Goal: Information Seeking & Learning: Learn about a topic

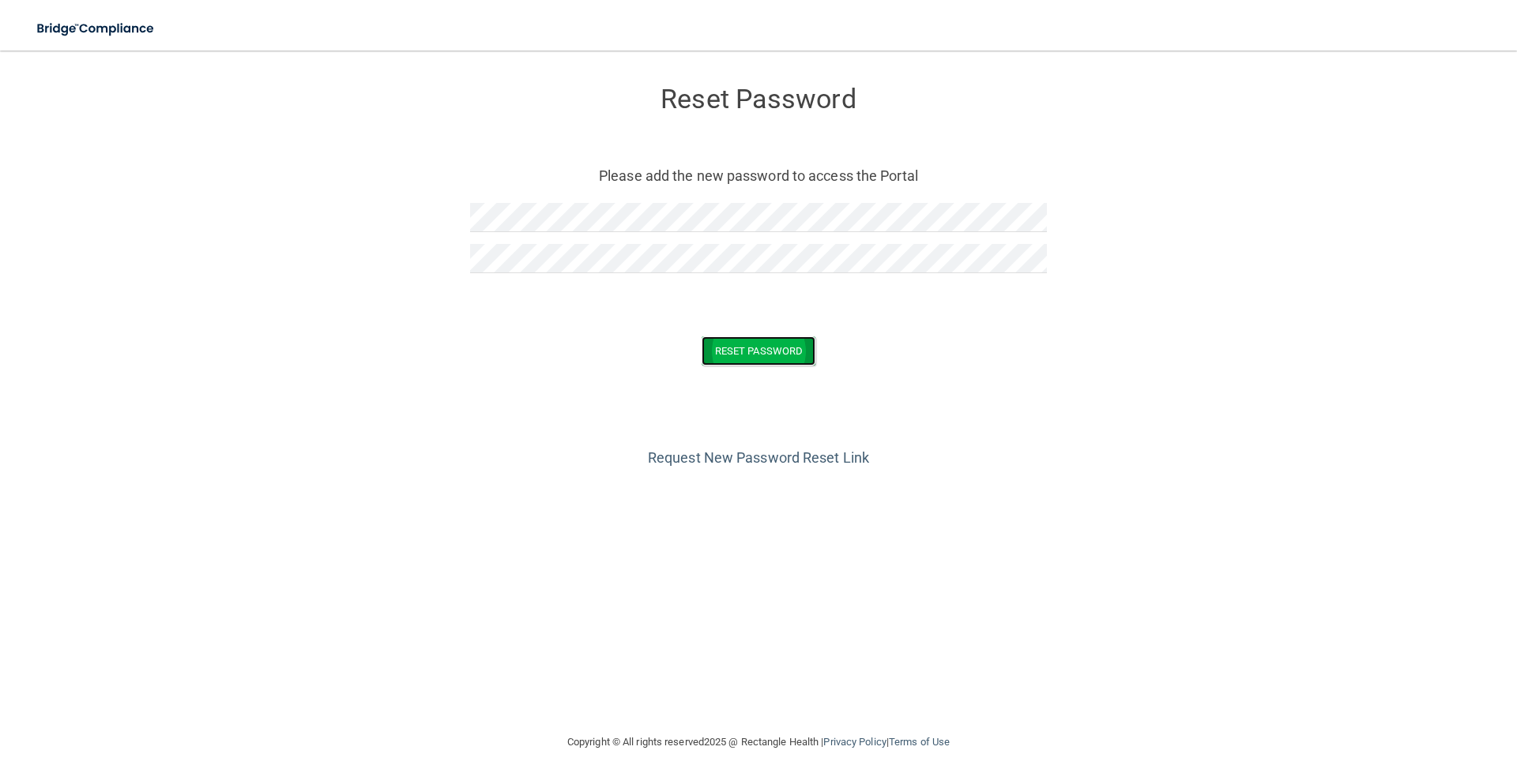
click at [763, 361] on button "Reset Password" at bounding box center [758, 351] width 114 height 29
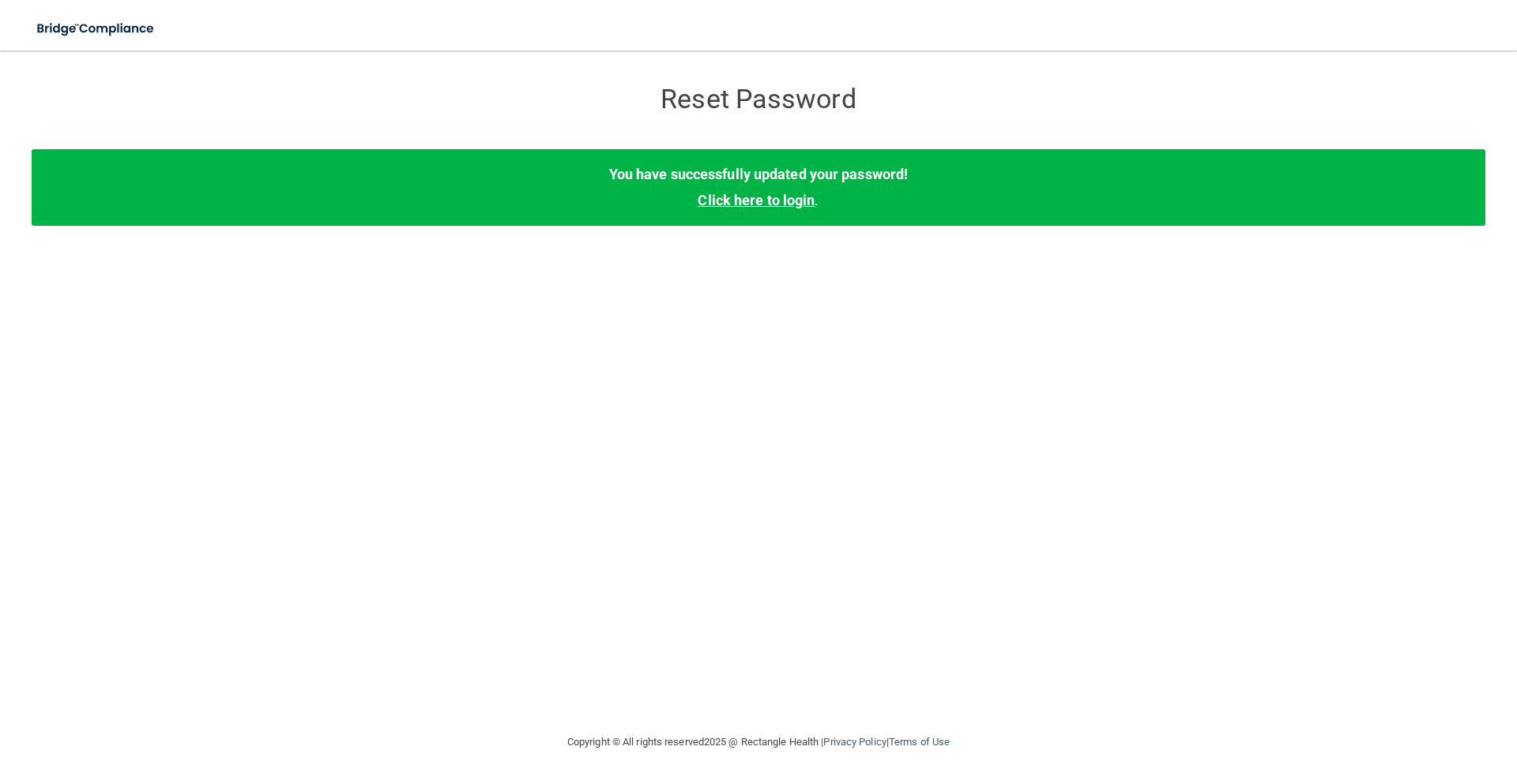
click at [770, 193] on link "Click here to login" at bounding box center [756, 200] width 117 height 17
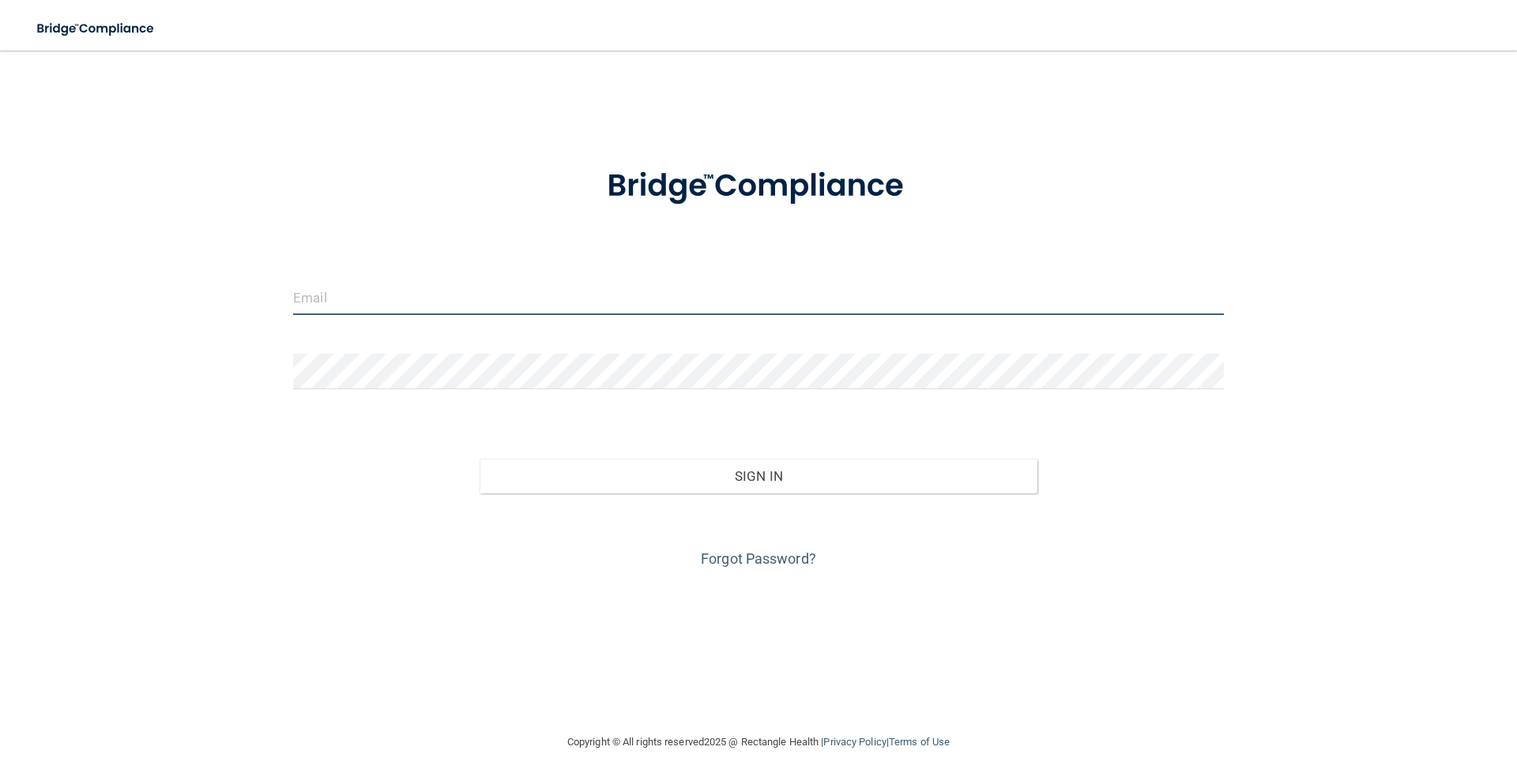
click at [343, 294] on input "email" at bounding box center [758, 297] width 931 height 36
type input "[PERSON_NAME][EMAIL_ADDRESS][PERSON_NAME][DOMAIN_NAME]"
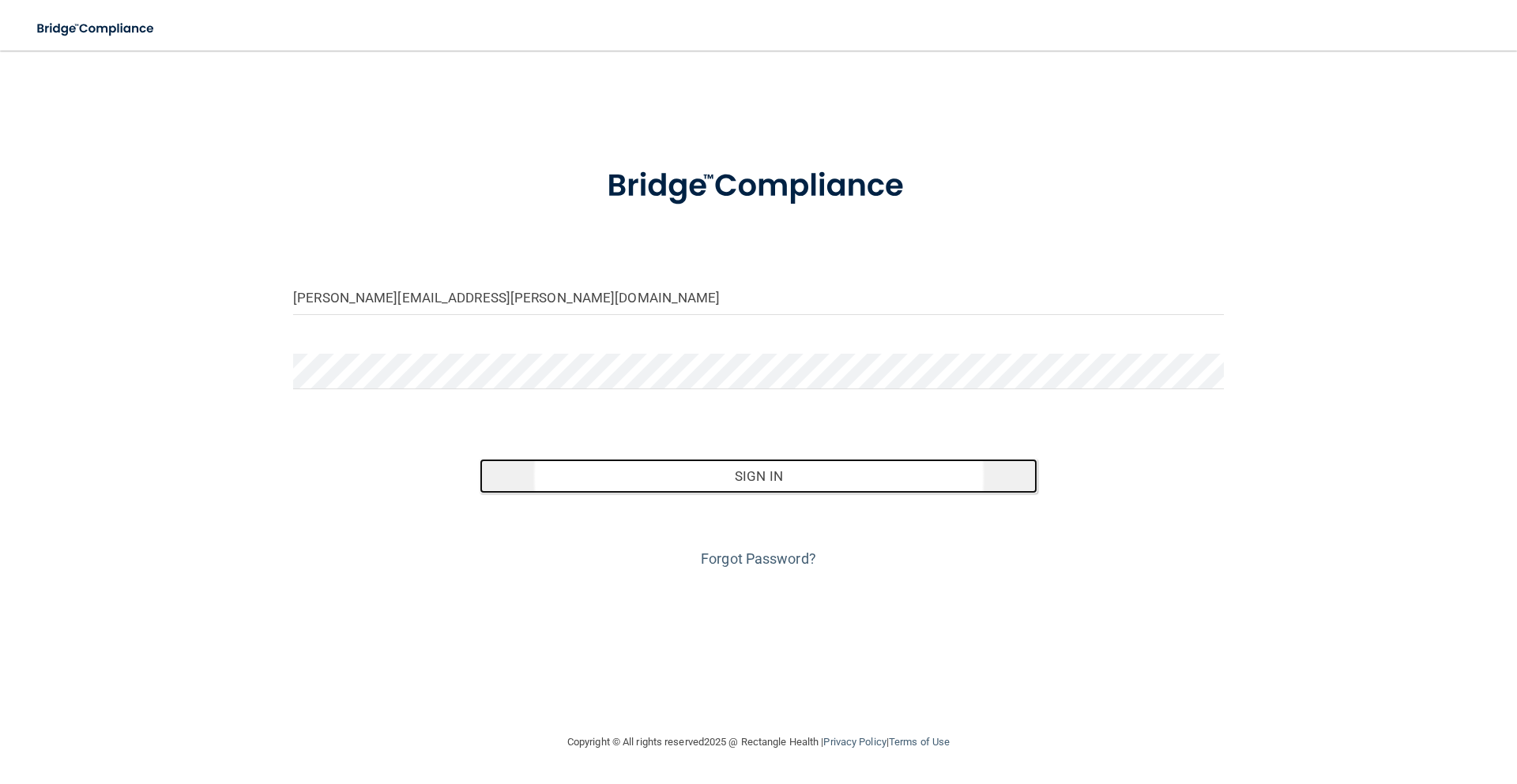
click at [777, 481] on button "Sign In" at bounding box center [759, 476] width 559 height 35
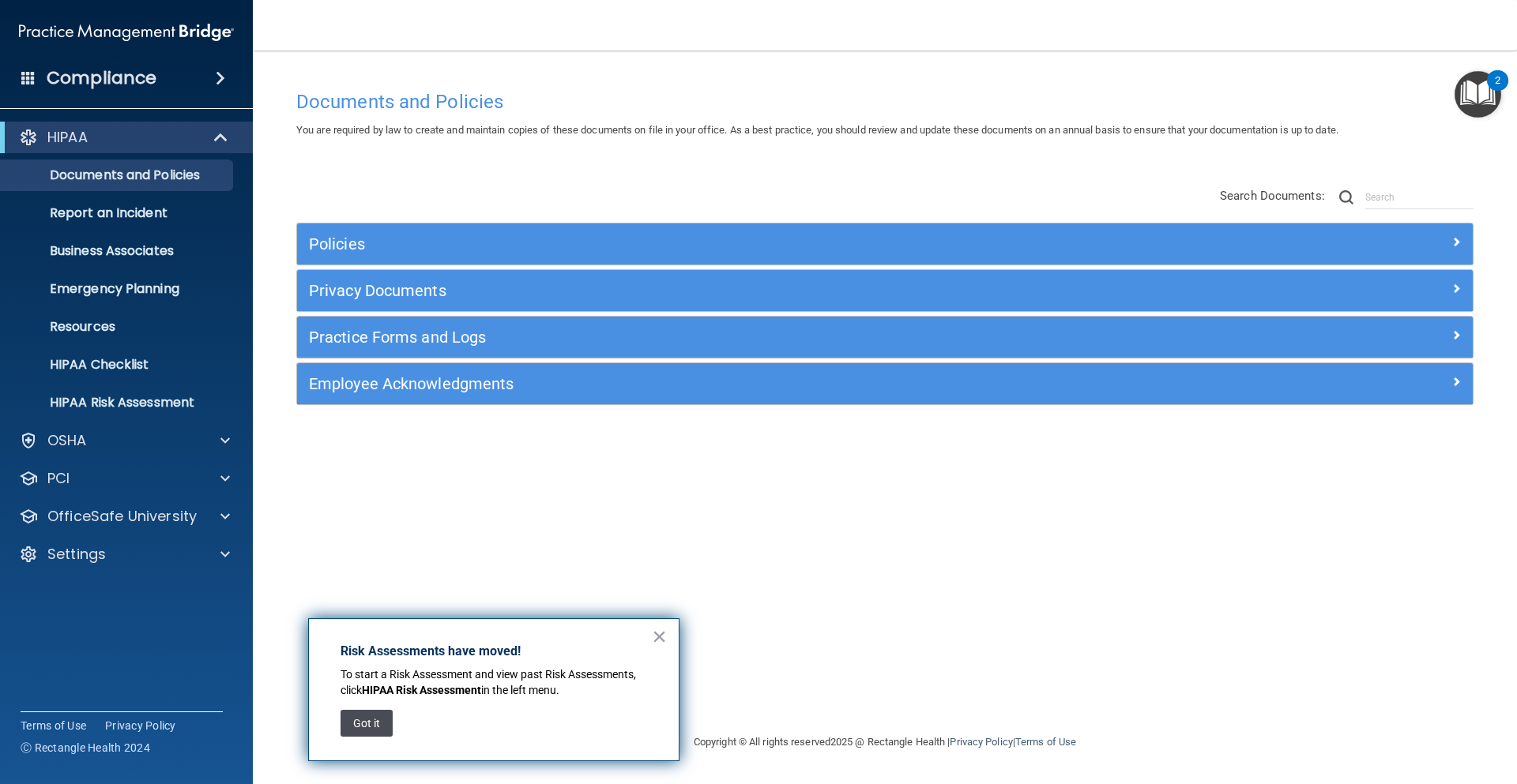
click at [354, 718] on button "Got it" at bounding box center [367, 723] width 53 height 27
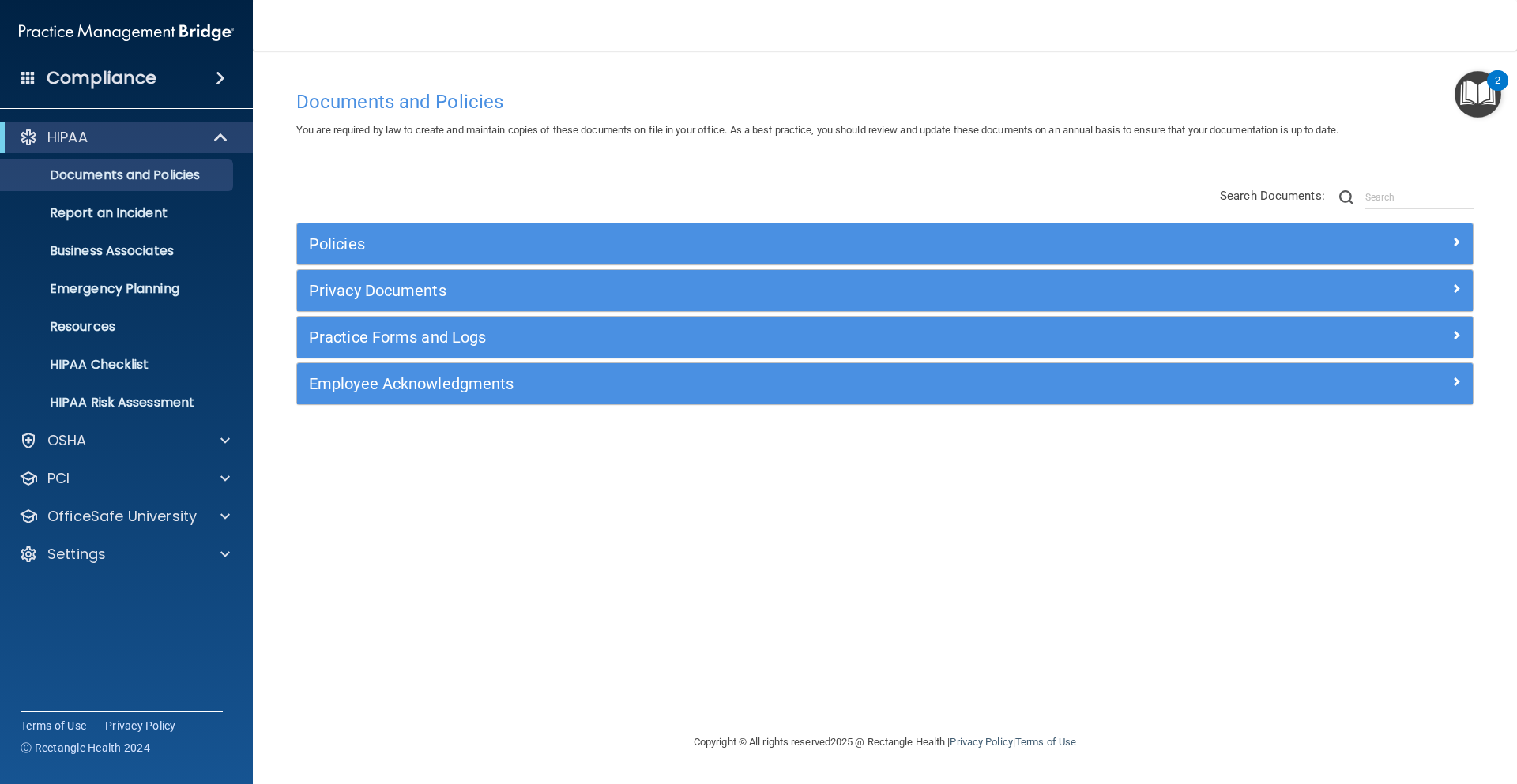
click at [199, 71] on div "Compliance" at bounding box center [126, 77] width 253 height 35
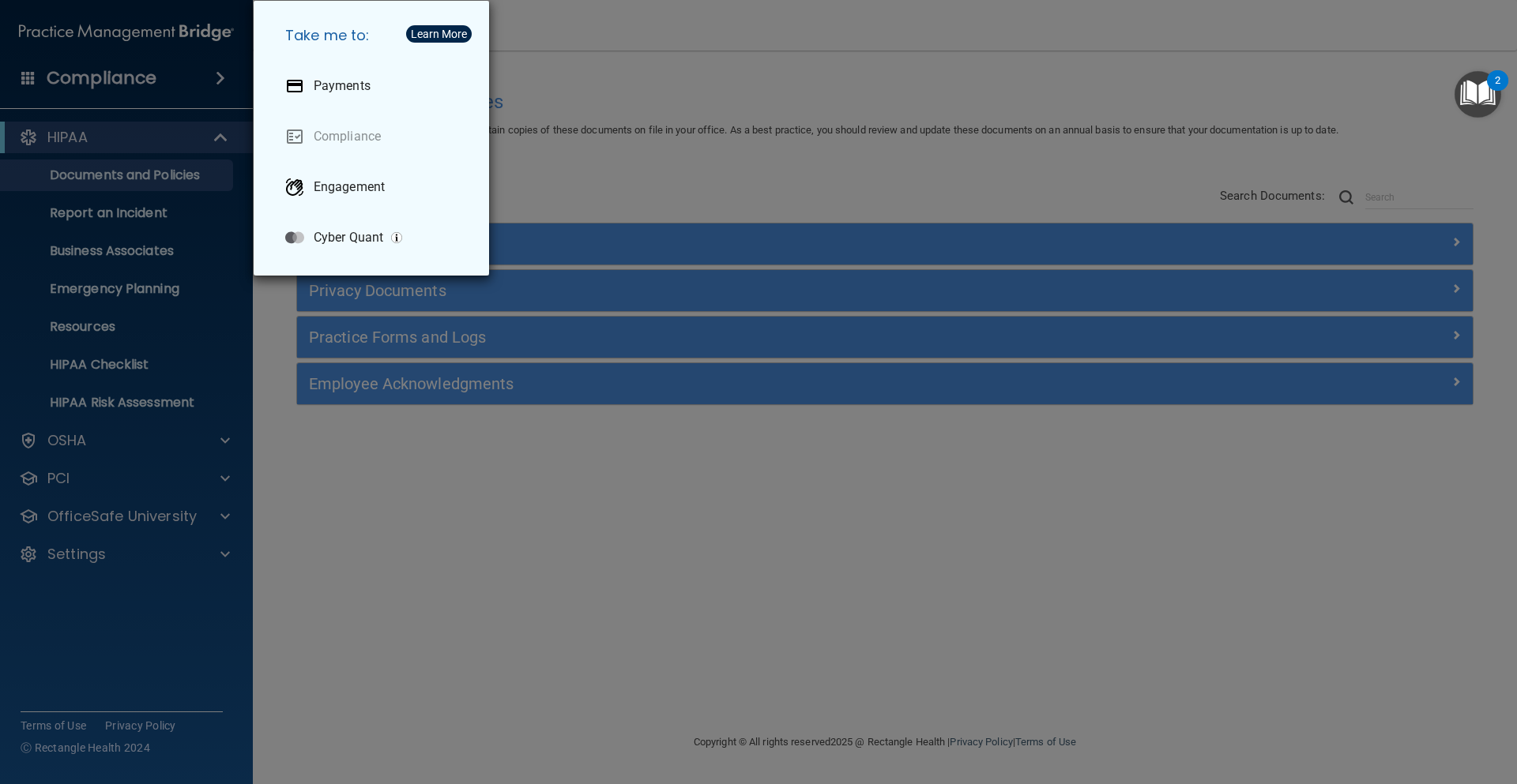
click at [648, 168] on div "Take me to: Payments Compliance Engagement Cyber Quant" at bounding box center [758, 392] width 1517 height 784
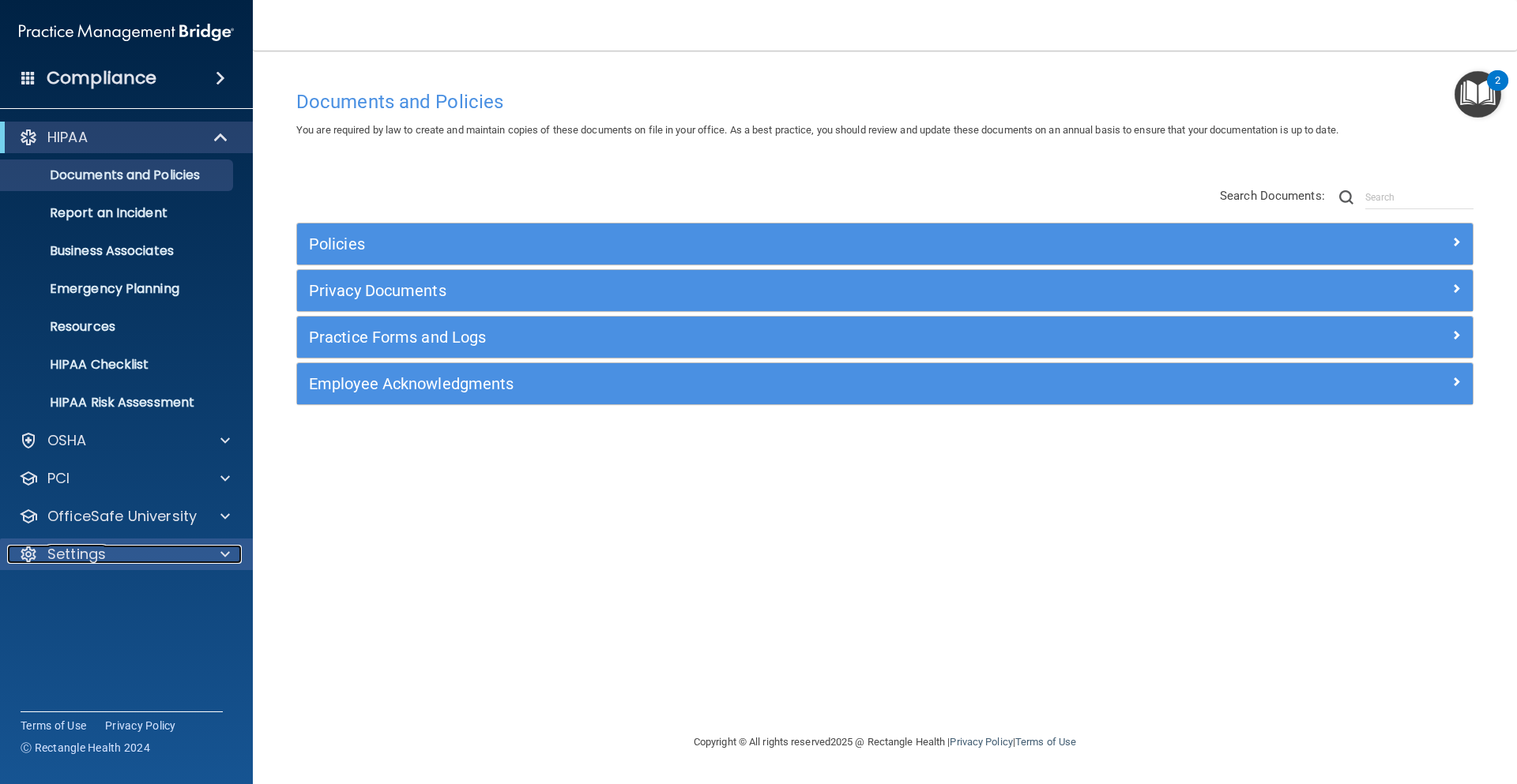
click at [205, 558] on div at bounding box center [223, 554] width 39 height 19
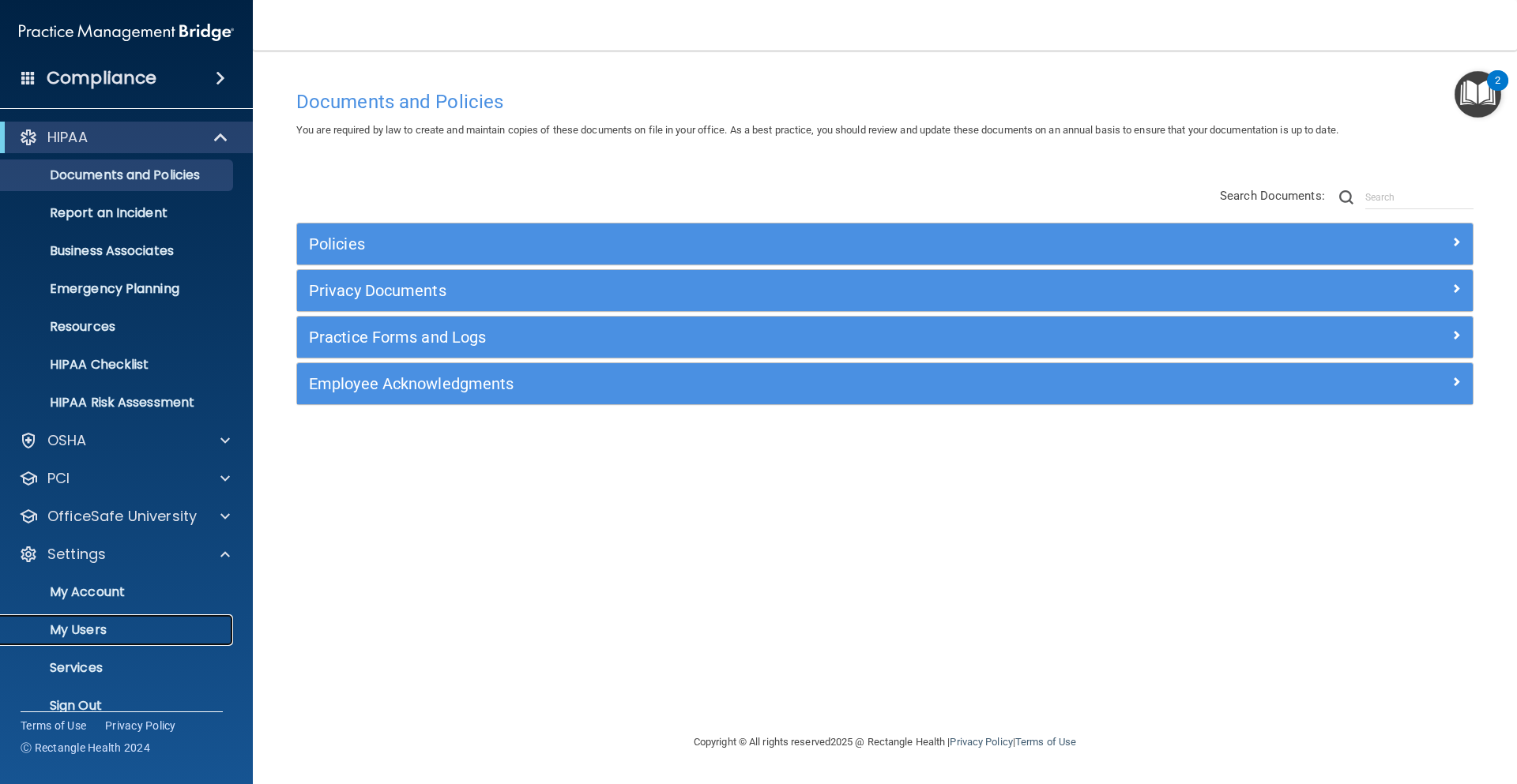
click at [68, 629] on p "My Users" at bounding box center [118, 630] width 215 height 16
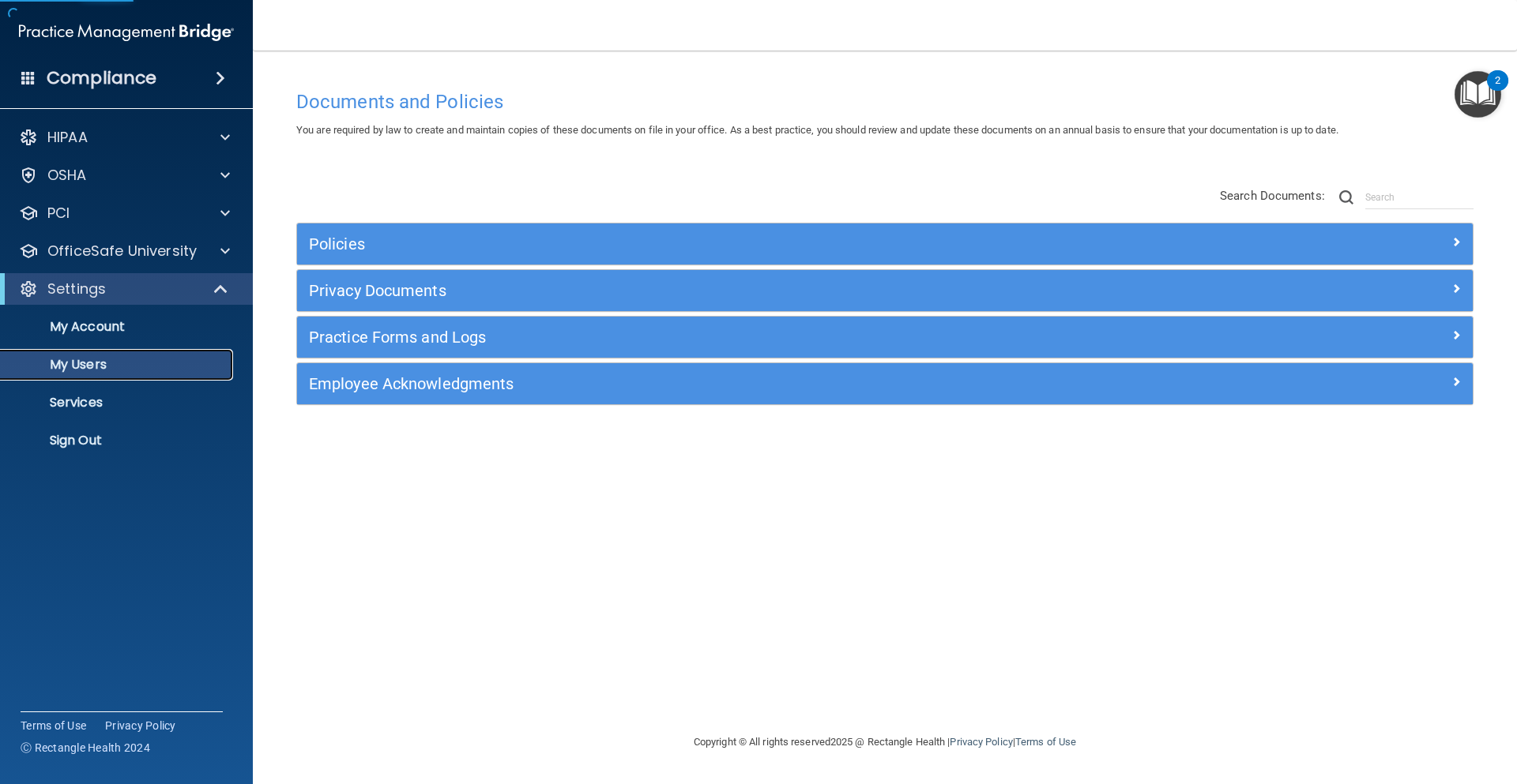
select select "20"
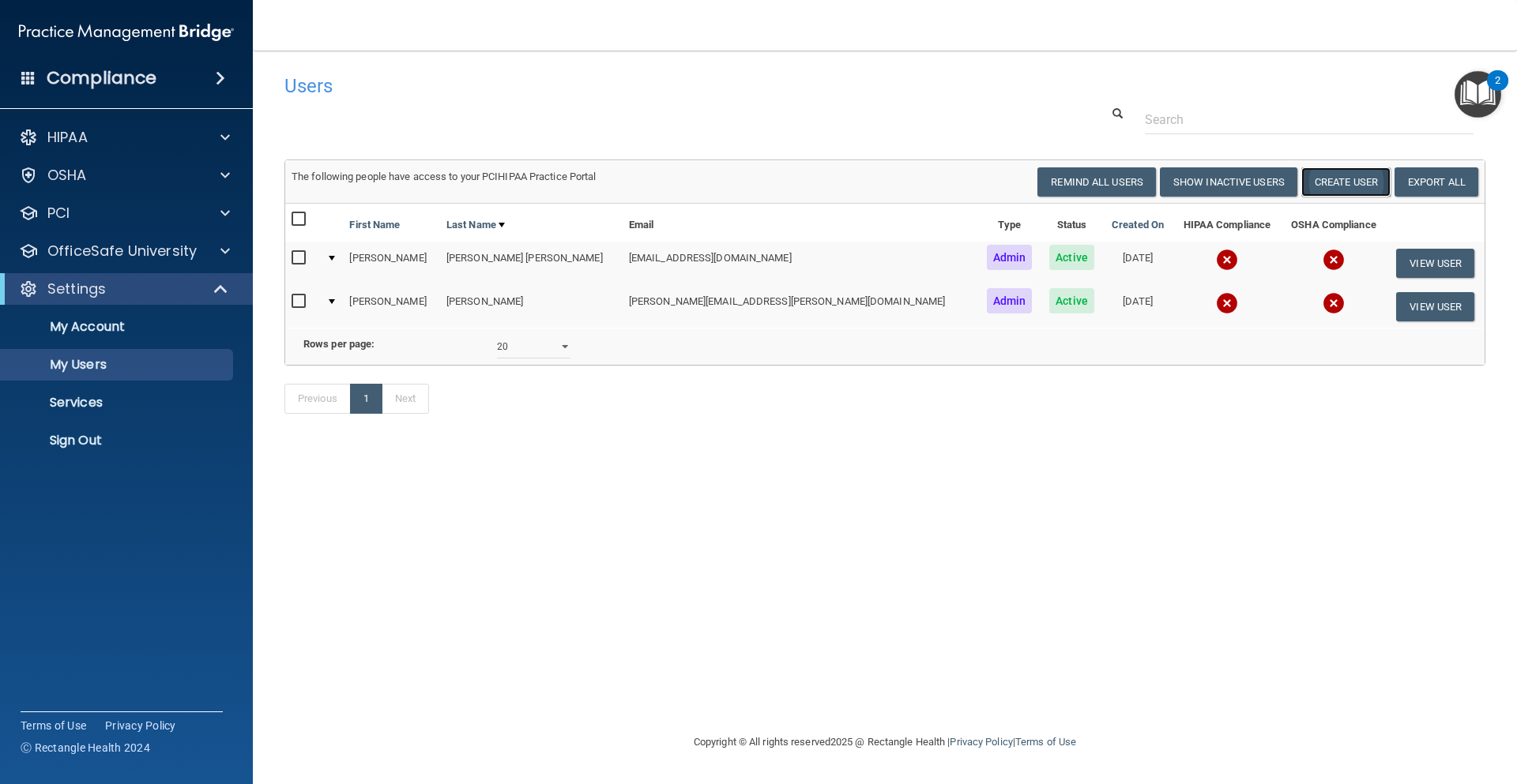
click at [1351, 179] on button "Create User" at bounding box center [1346, 182] width 89 height 29
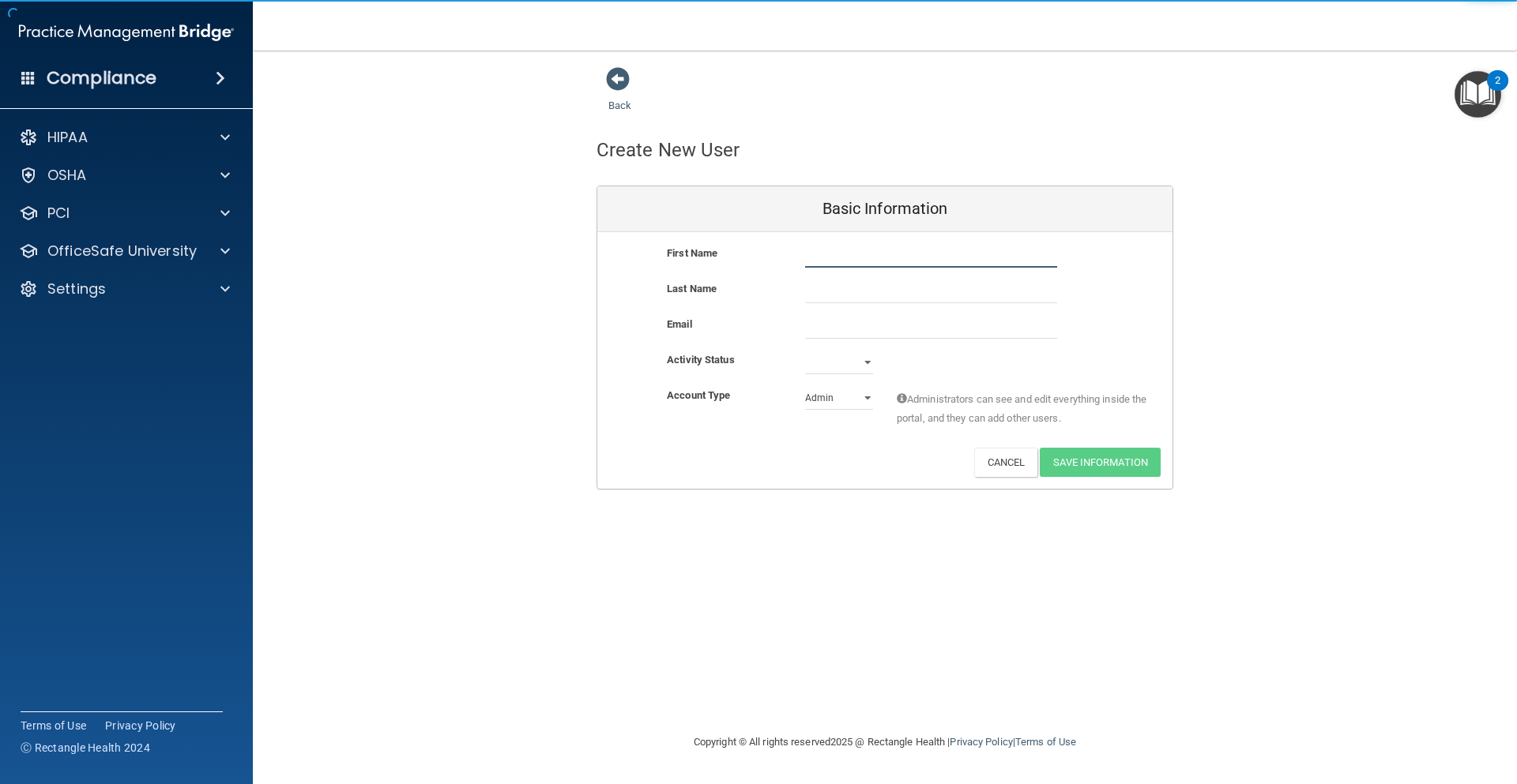
click at [864, 260] on input "text" at bounding box center [930, 255] width 252 height 24
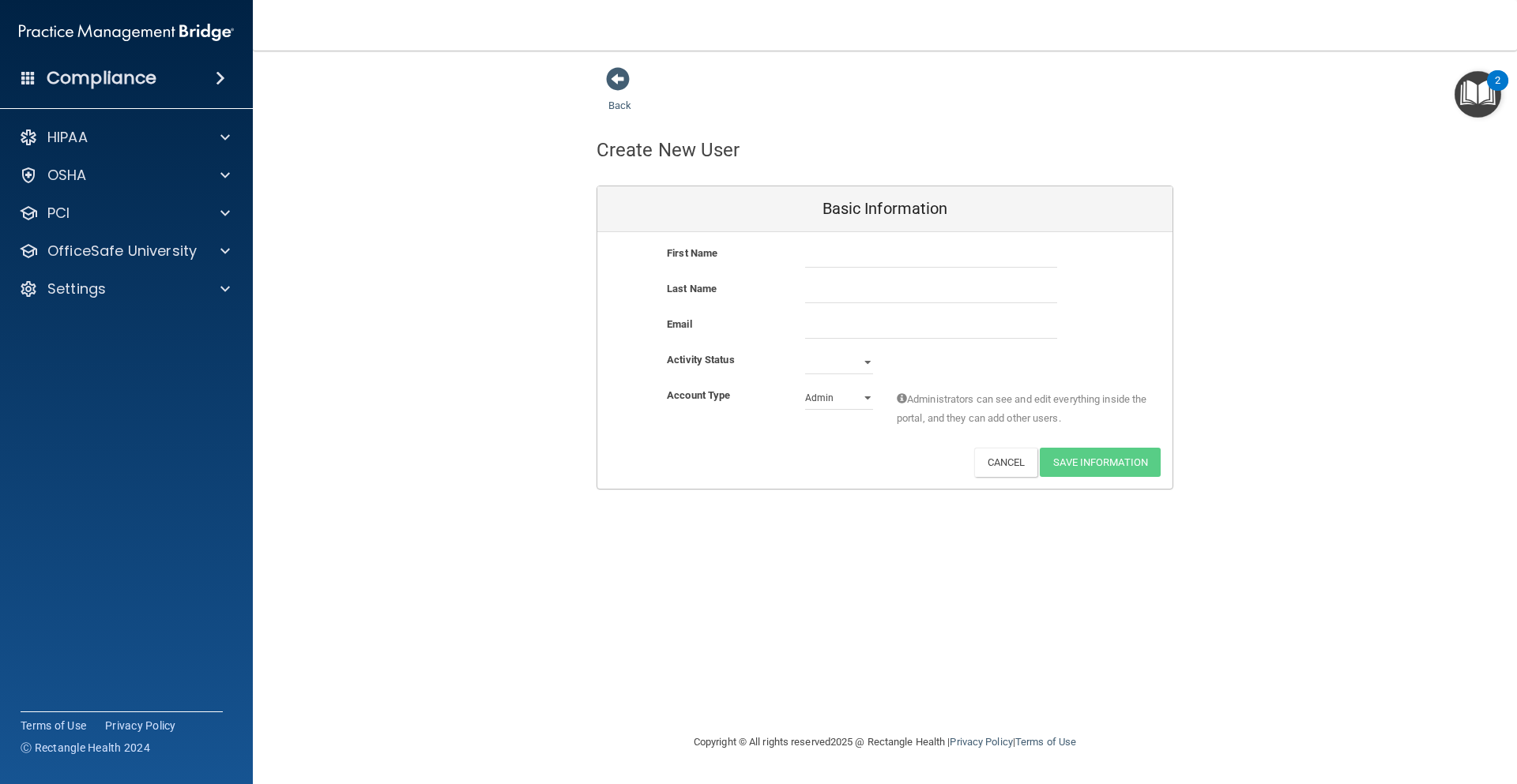
click at [569, 436] on div "Back Create New User Basic Information First Name Last Name Email Activity Stat…" at bounding box center [885, 279] width 1201 height 424
click at [217, 299] on div "Settings" at bounding box center [126, 289] width 254 height 32
click at [608, 78] on span at bounding box center [618, 78] width 24 height 24
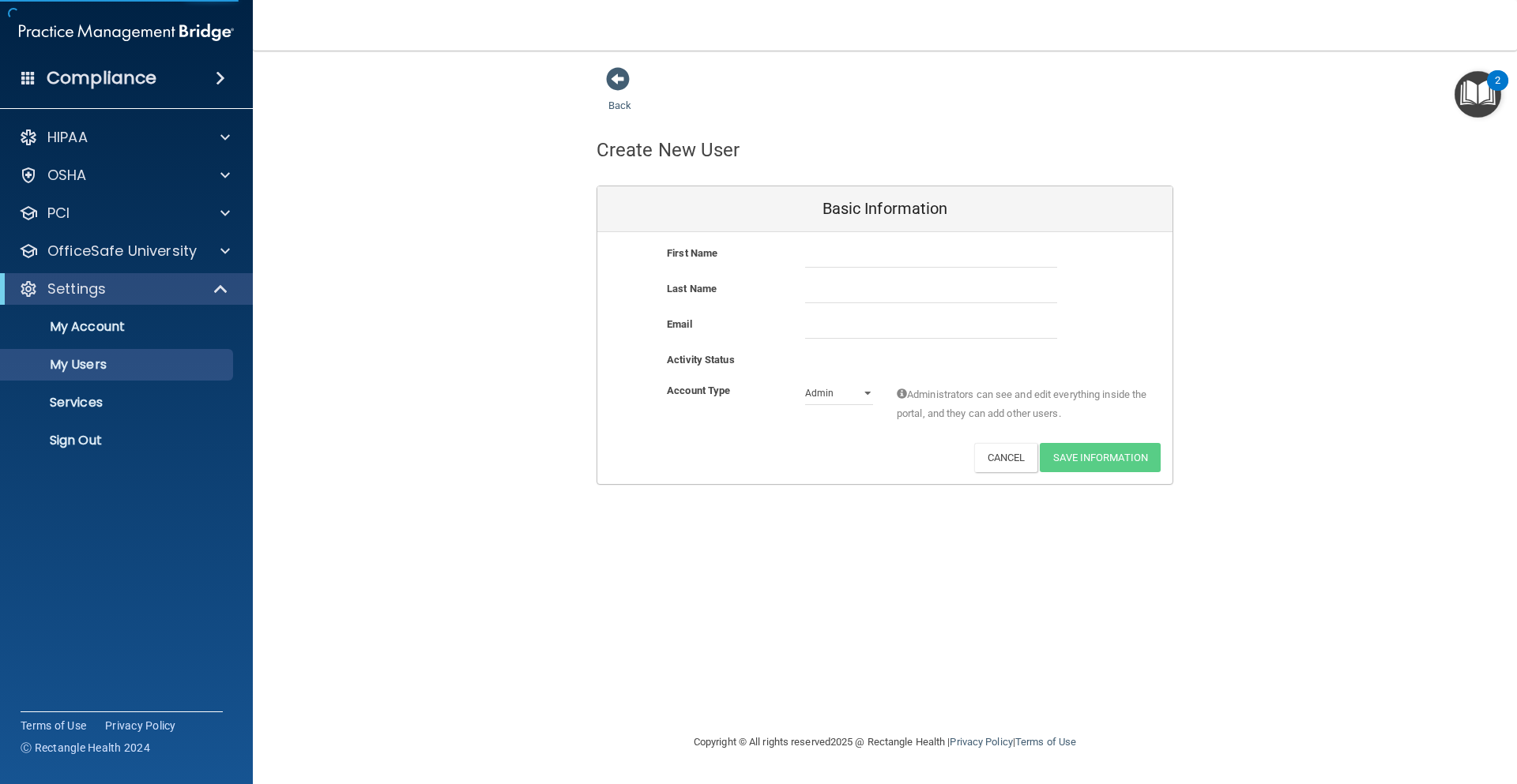
select select "20"
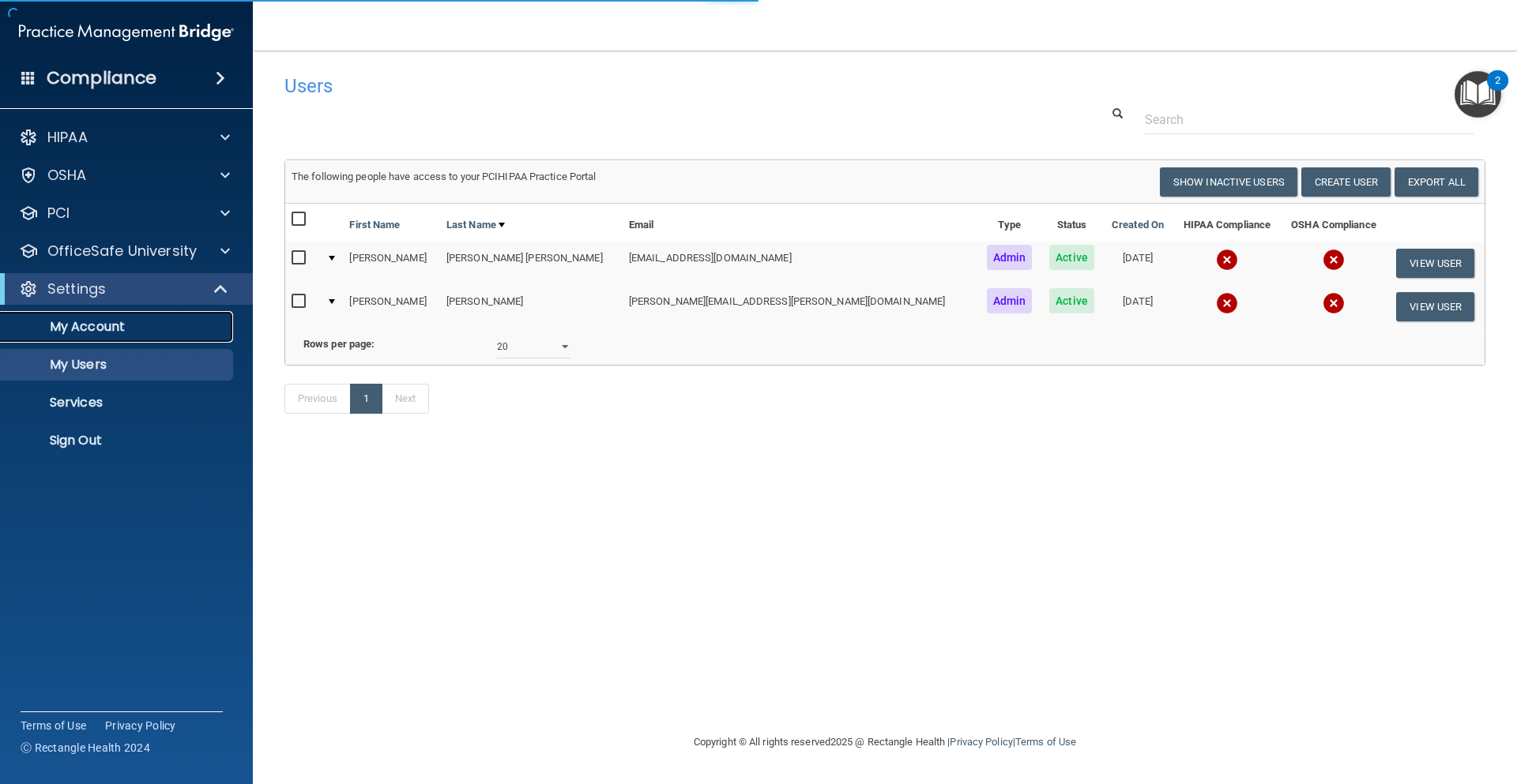
click at [106, 319] on p "My Account" at bounding box center [118, 327] width 215 height 16
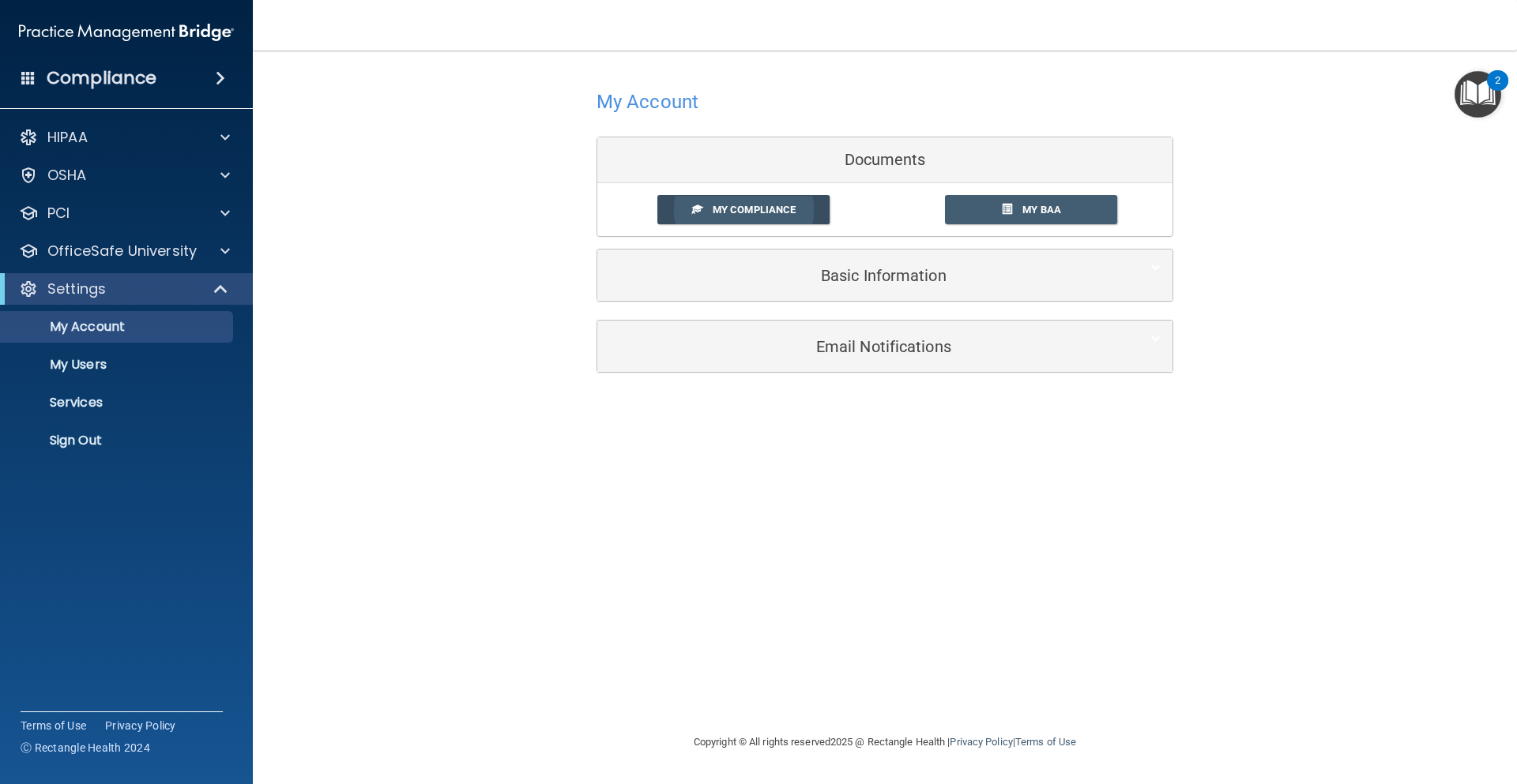
click at [762, 208] on span "My Compliance" at bounding box center [754, 209] width 83 height 12
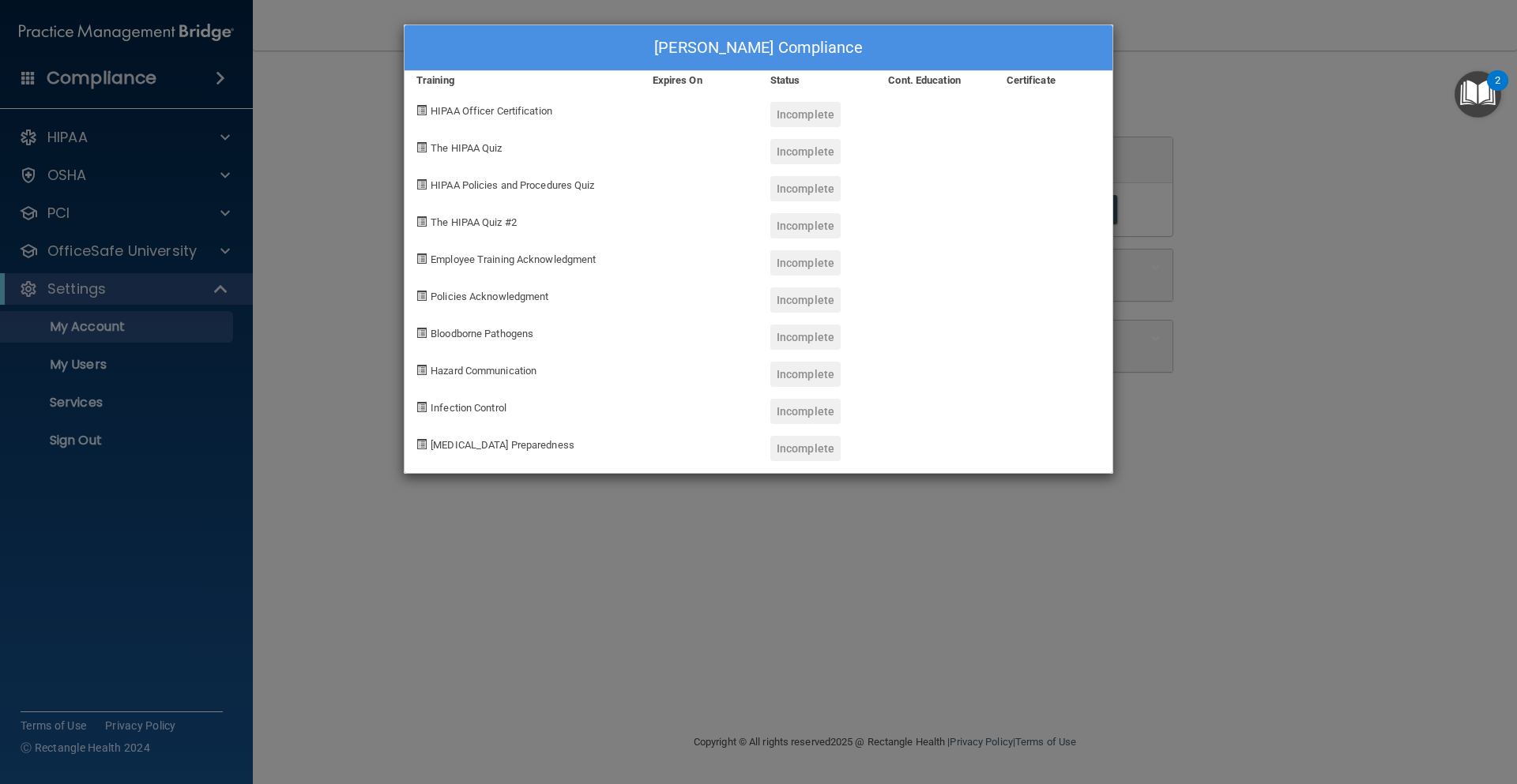
click at [1245, 103] on div "[PERSON_NAME] Compliance Training Expires On Status Cont. Education Certificate…" at bounding box center [758, 392] width 1517 height 784
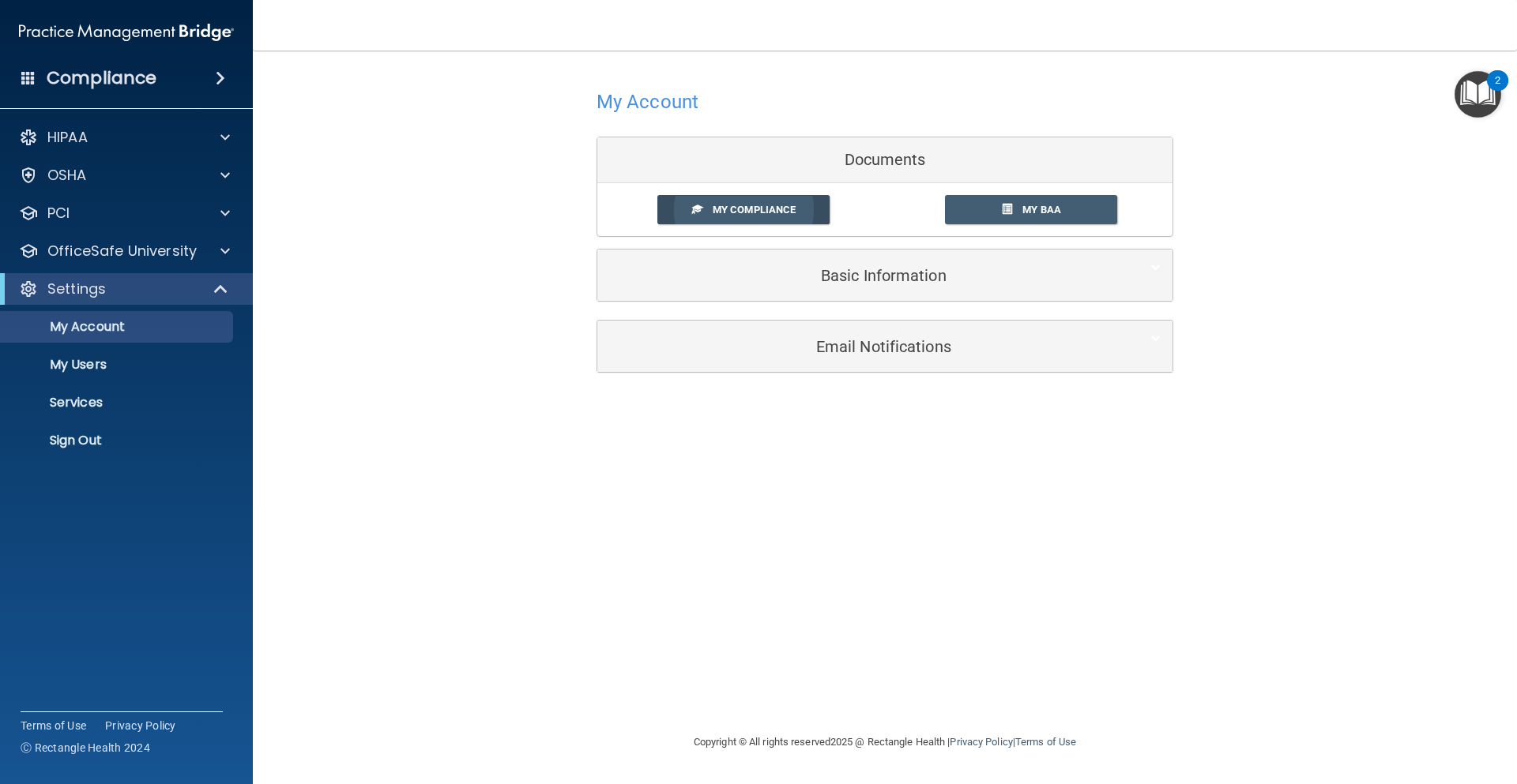
click at [764, 212] on span "My Compliance" at bounding box center [754, 209] width 83 height 12
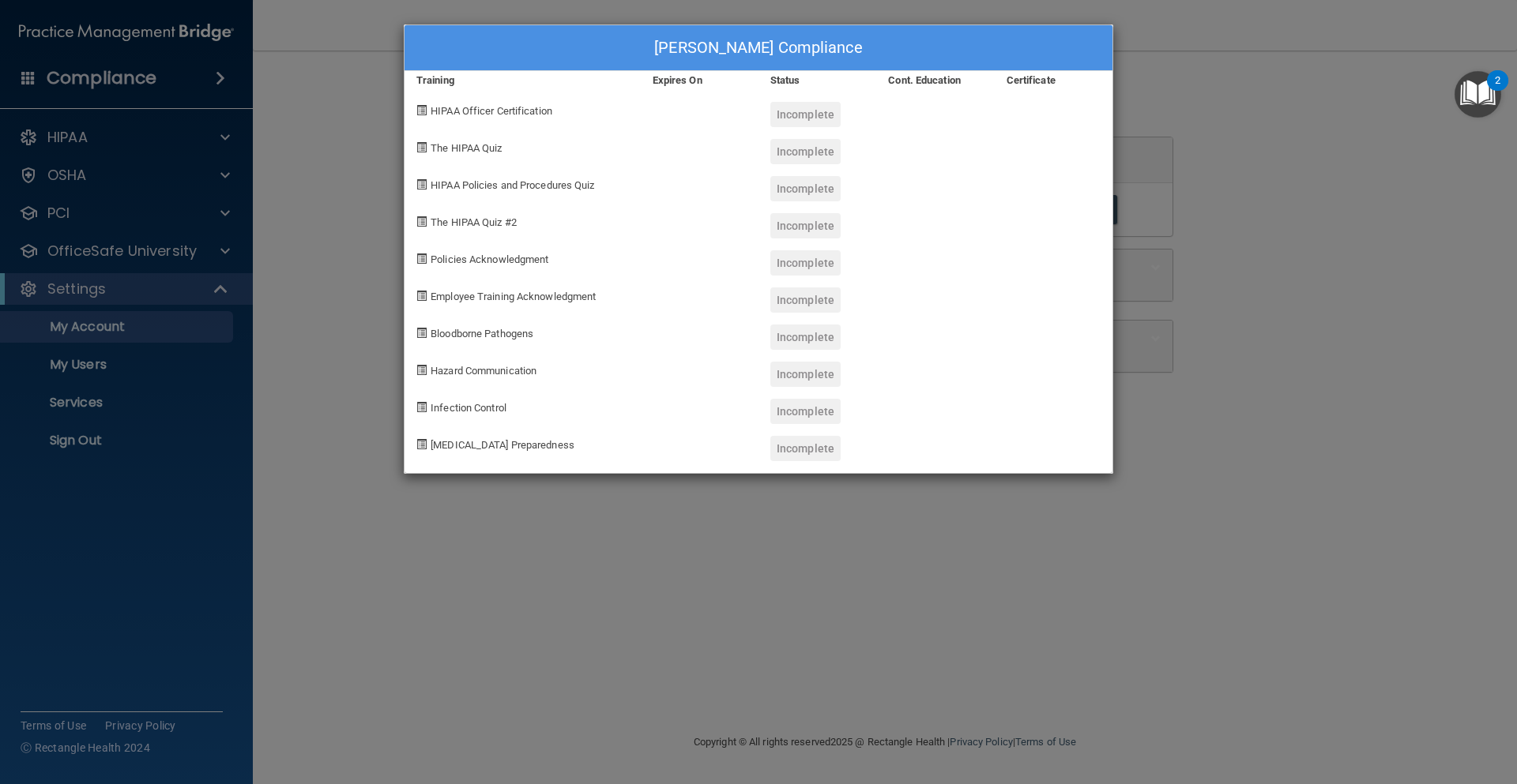
click at [807, 109] on div "Incomplete" at bounding box center [805, 114] width 70 height 25
click at [784, 79] on div "Status" at bounding box center [817, 80] width 118 height 19
click at [307, 211] on div "[PERSON_NAME] Compliance Training Expires On Status Cont. Education Certificate…" at bounding box center [758, 392] width 1517 height 784
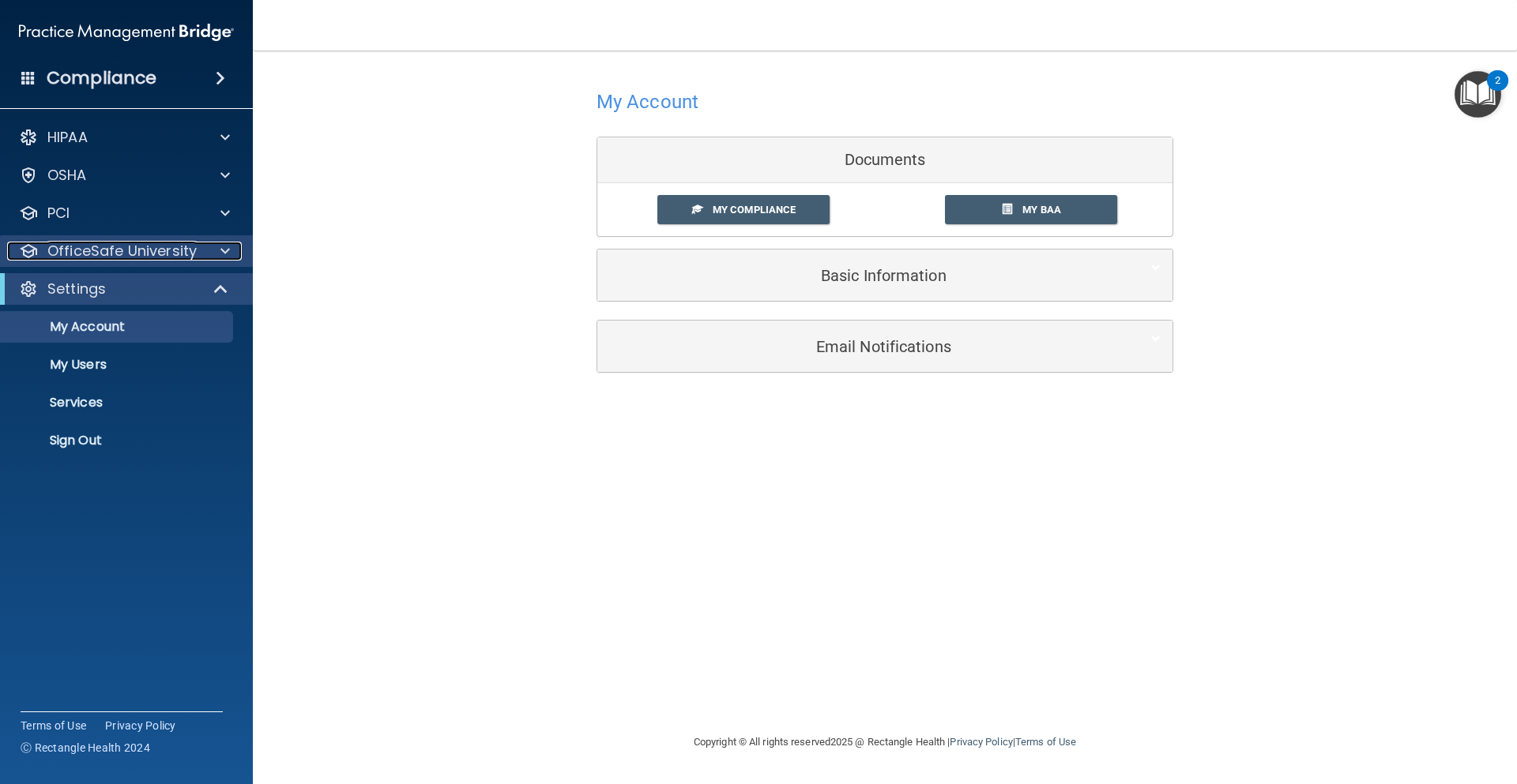
click at [210, 253] on div at bounding box center [223, 251] width 39 height 19
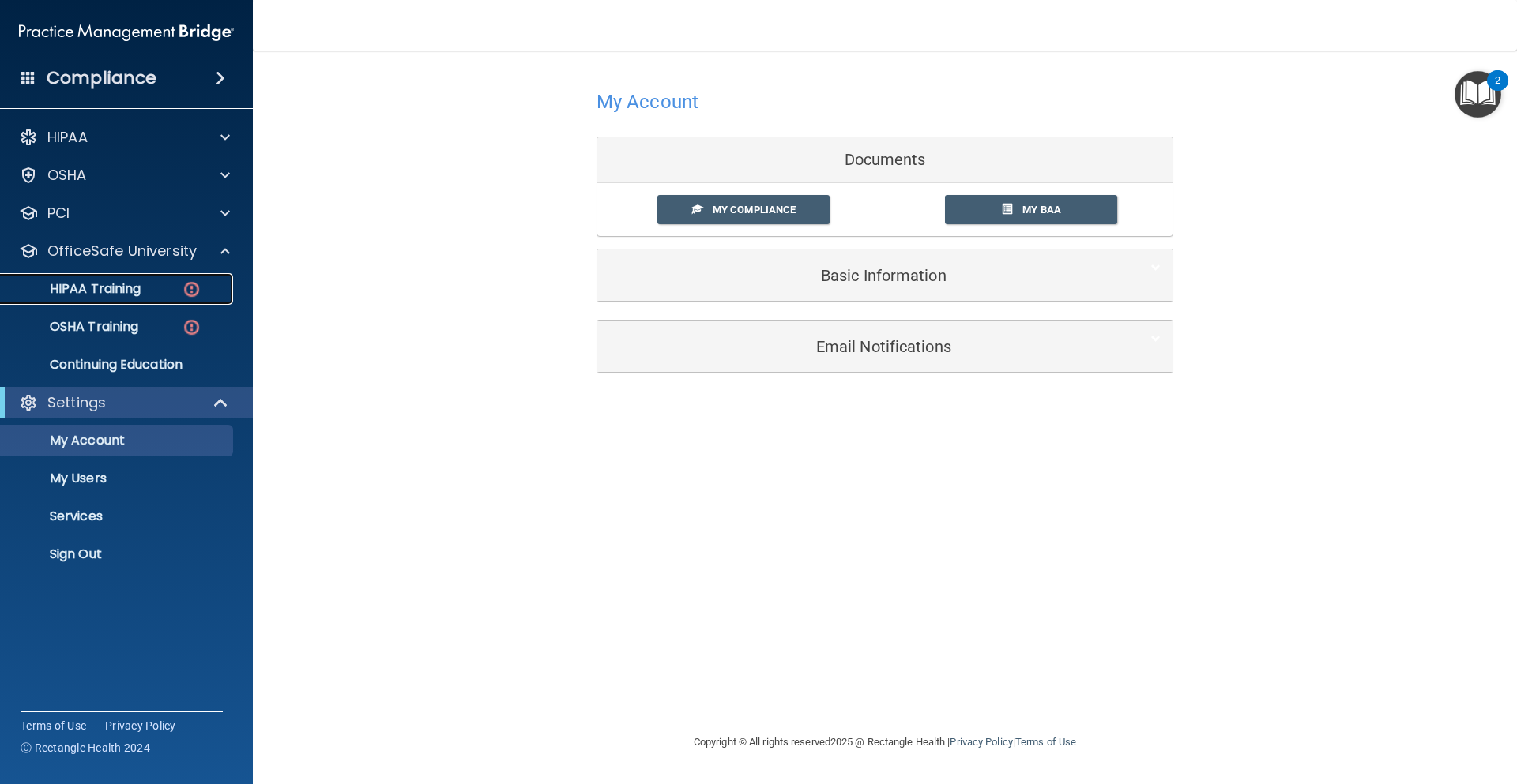
click at [115, 287] on p "HIPAA Training" at bounding box center [76, 289] width 130 height 16
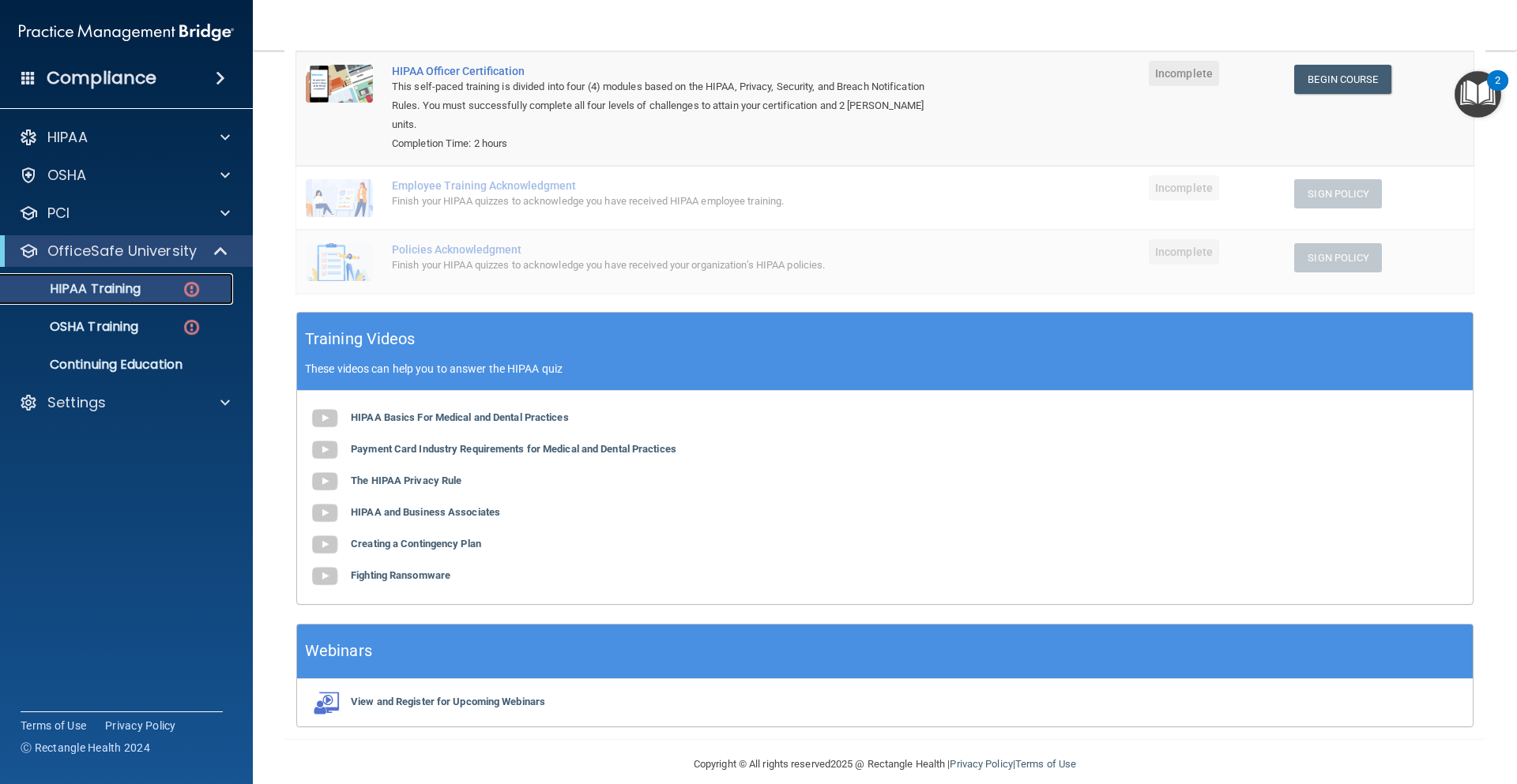
scroll to position [69, 0]
